Goal: Check status: Check status

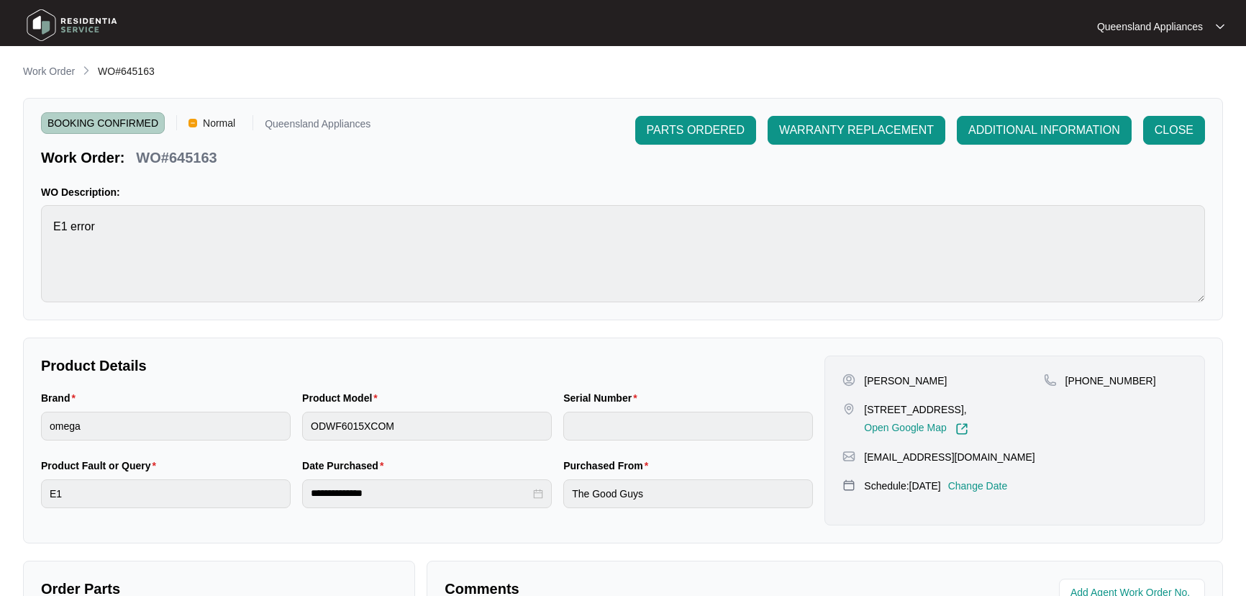
click at [37, 75] on p "Work Order" at bounding box center [49, 71] width 52 height 14
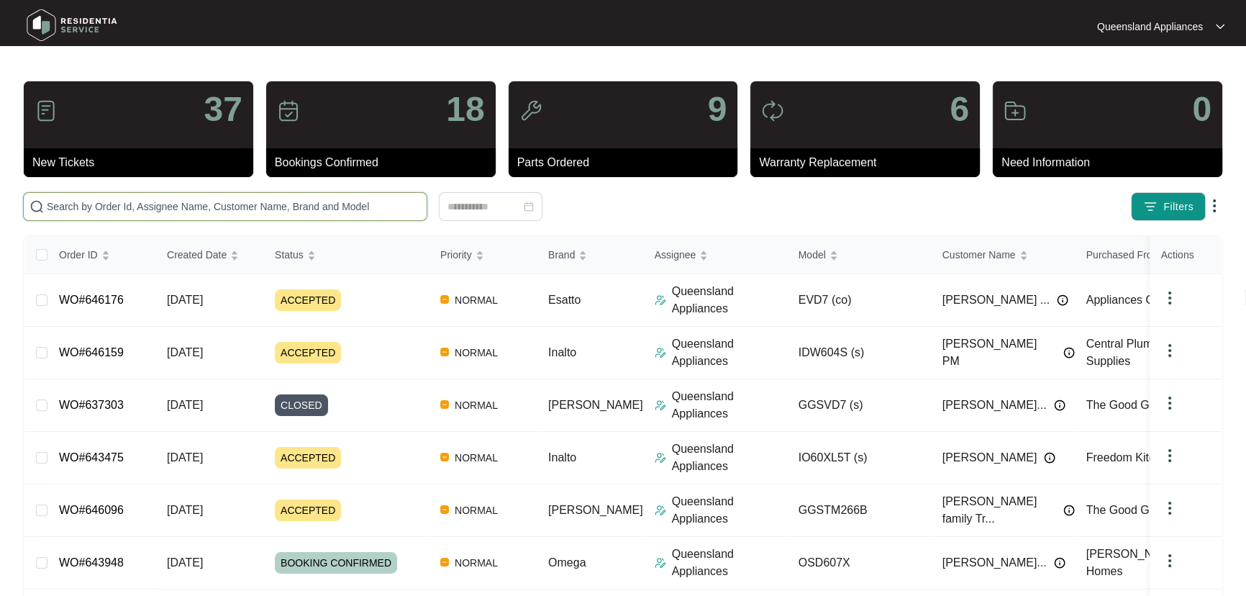
click at [347, 211] on input "text" at bounding box center [234, 207] width 374 height 16
paste input "643737"
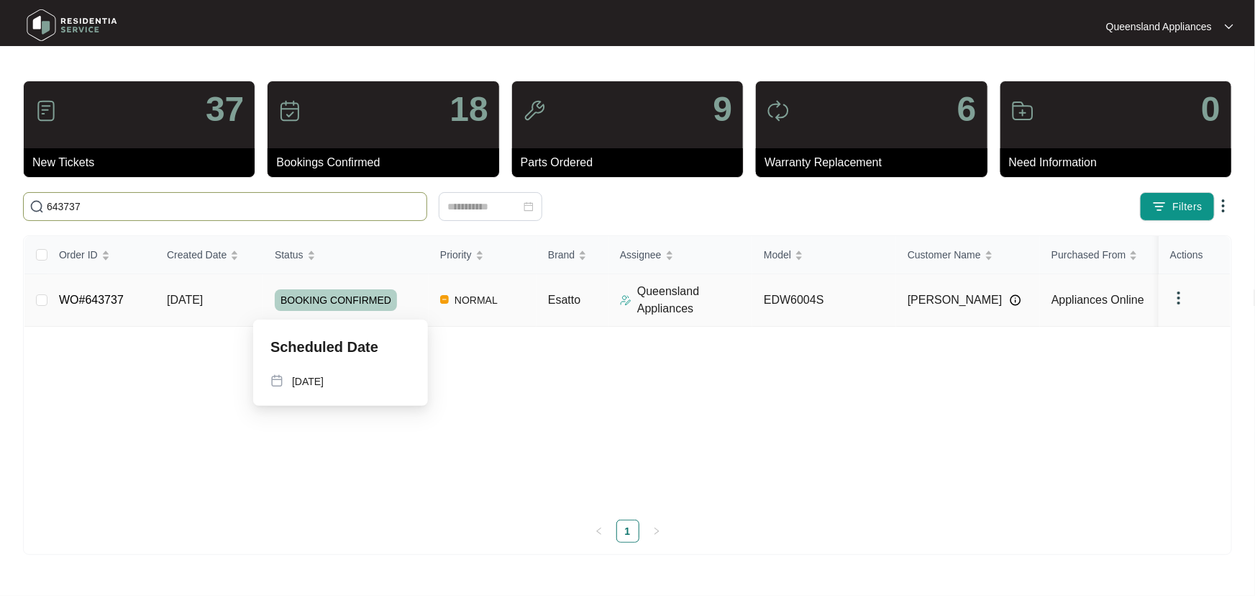
type input "643737"
click at [412, 304] on div "BOOKING CONFIRMED" at bounding box center [352, 300] width 154 height 22
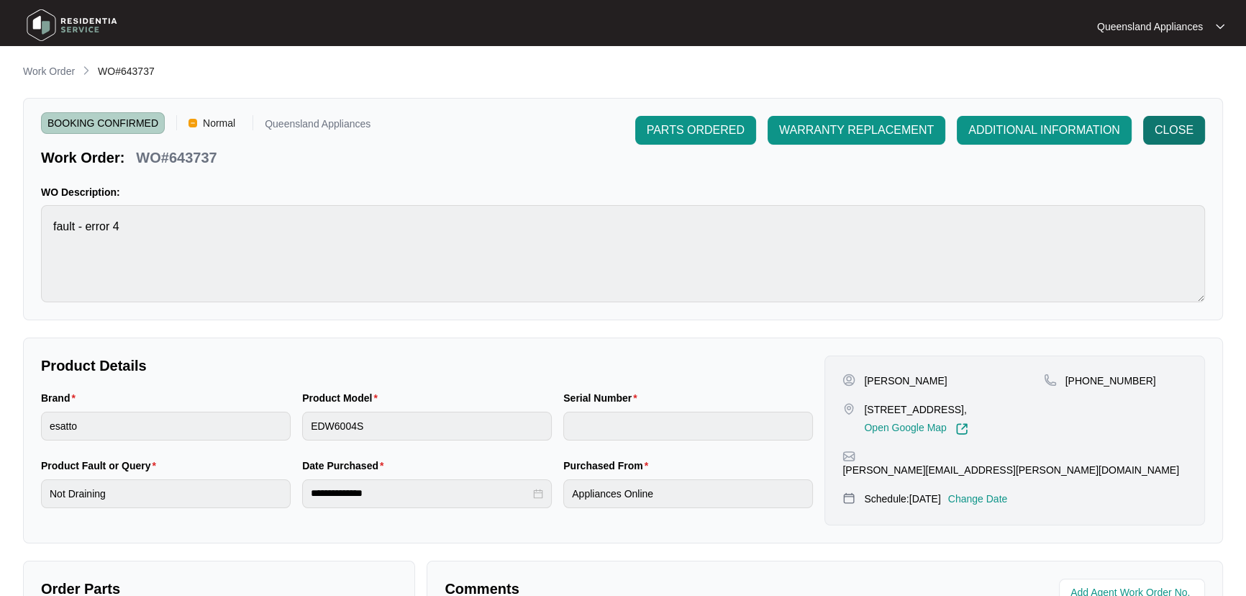
click at [1171, 125] on span "CLOSE" at bounding box center [1174, 130] width 39 height 17
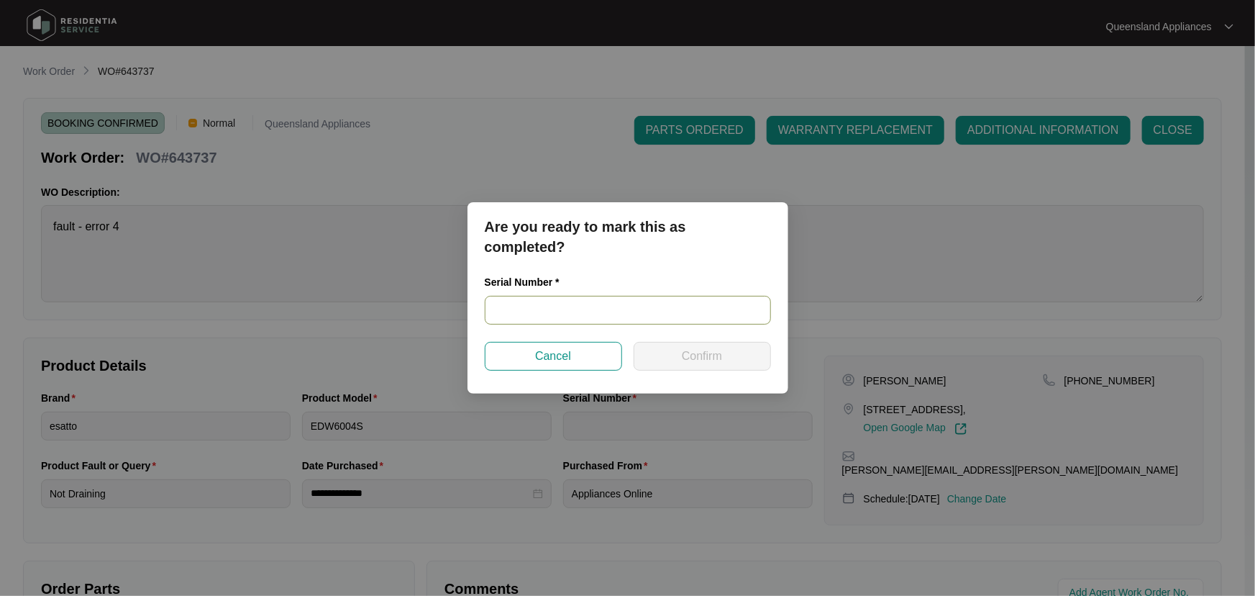
click at [645, 322] on input "text" at bounding box center [628, 310] width 286 height 29
paste input "23040470090100032"
type input "23040470090100032"
click at [724, 351] on button "Confirm" at bounding box center [702, 356] width 137 height 29
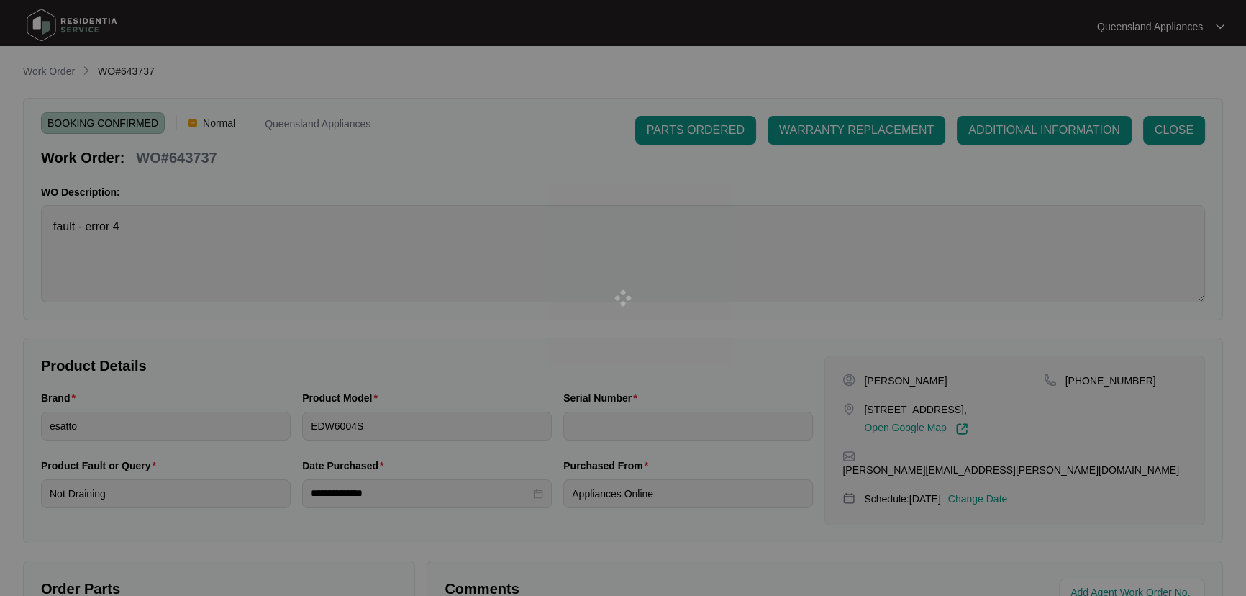
type input "23040470090100032"
